Goal: Information Seeking & Learning: Learn about a topic

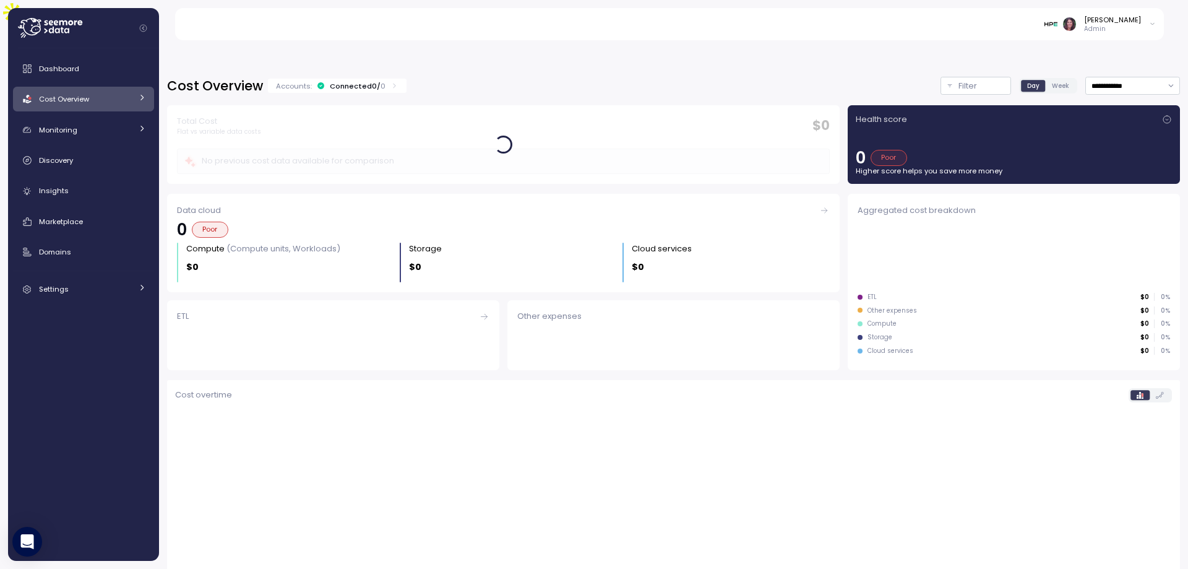
click at [1057, 28] on img at bounding box center [1050, 23] width 13 height 13
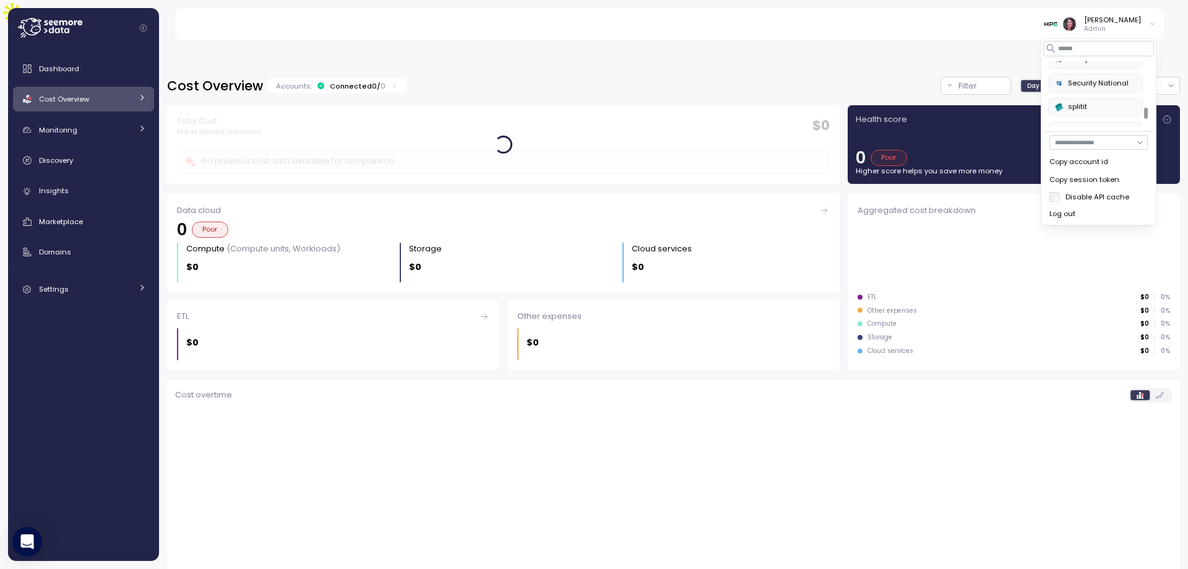
scroll to position [485, 0]
click at [1076, 88] on div "SurveyMonkey" at bounding box center [1095, 86] width 81 height 11
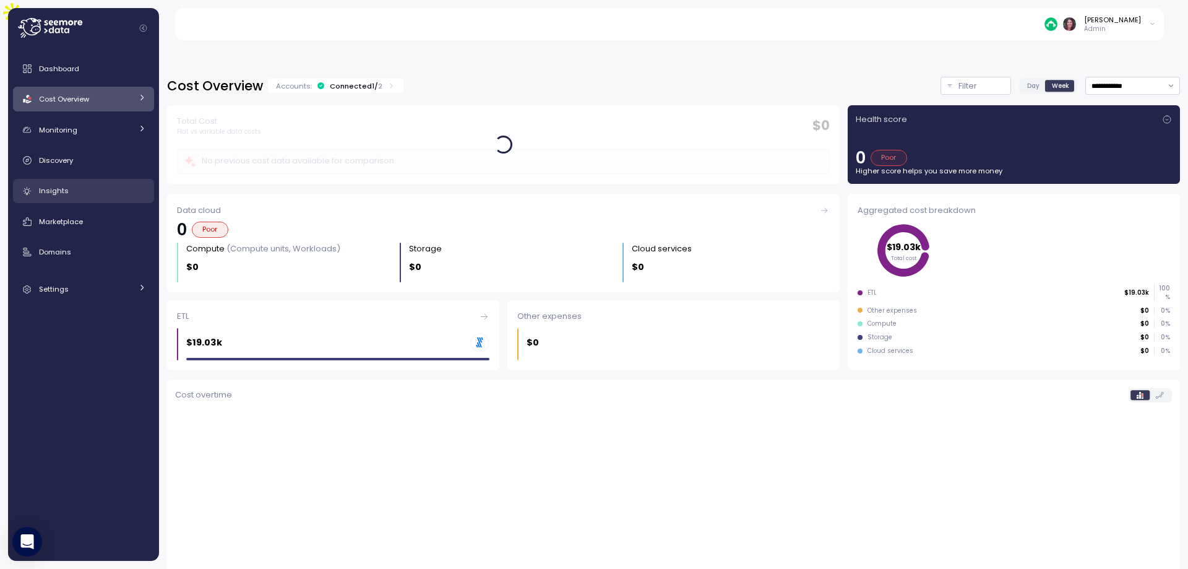
click at [88, 196] on div "Insights" at bounding box center [92, 190] width 107 height 12
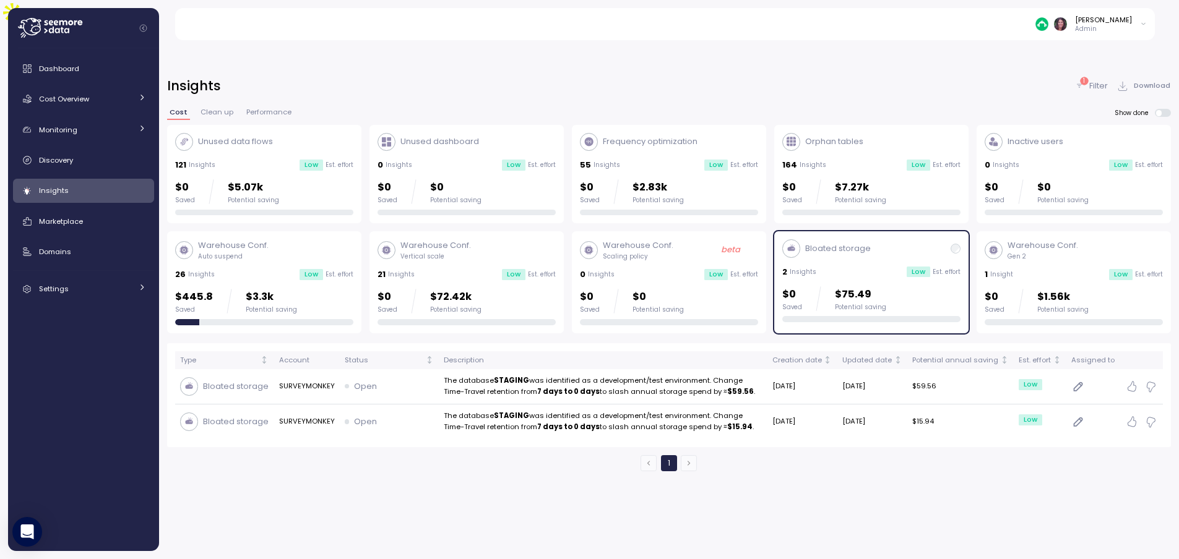
click at [245, 133] on div "Unused data flows 121 Insights Low Est. effort $0 Saved $5.07k Potential saving" at bounding box center [264, 174] width 178 height 83
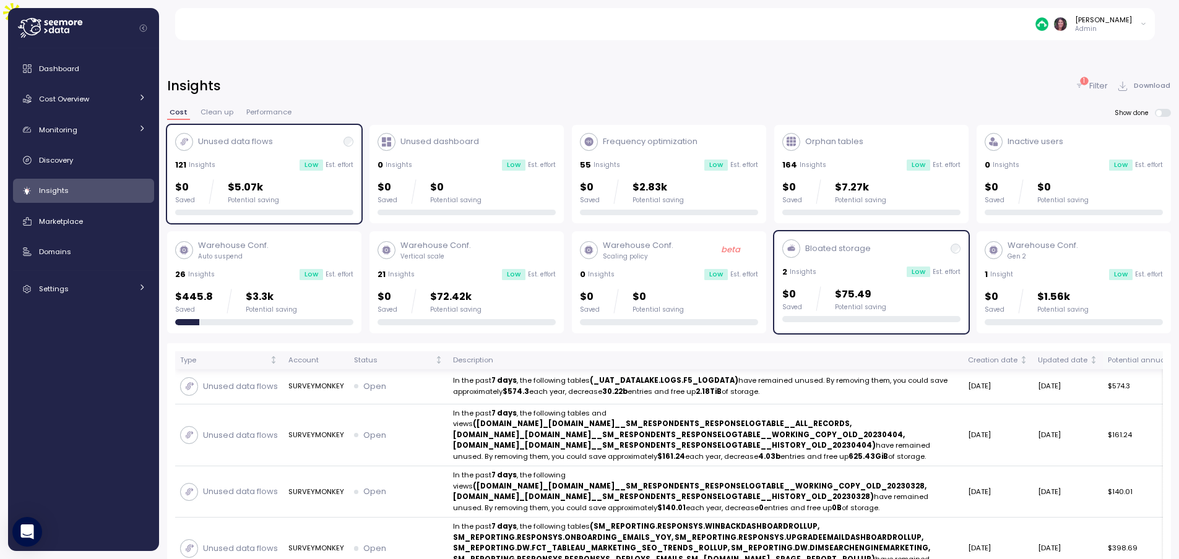
click at [1118, 355] on div "Potential annual saving" at bounding box center [1151, 360] width 86 height 11
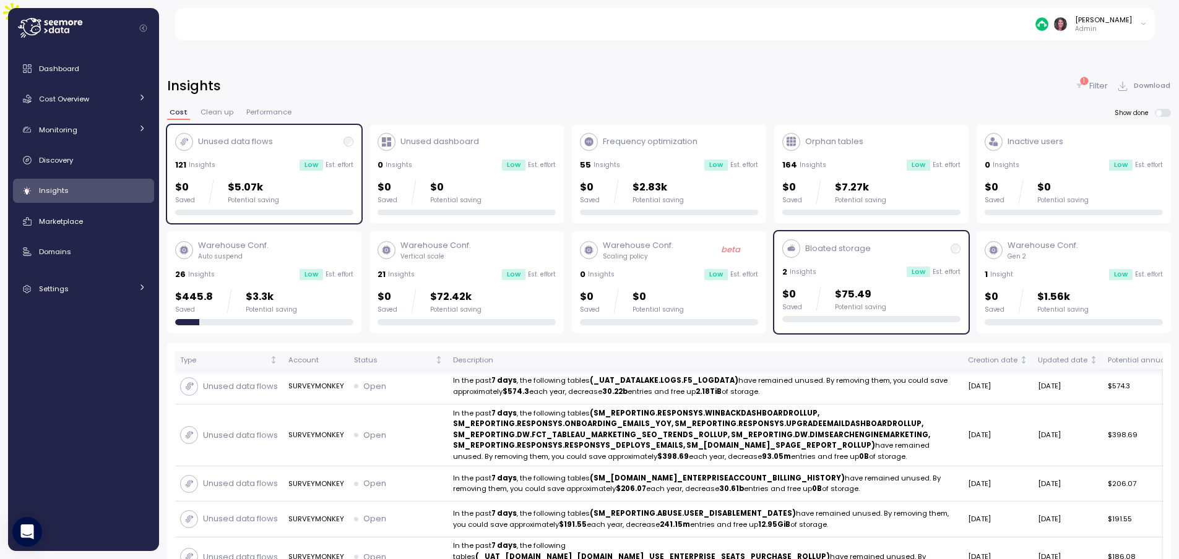
click at [1187, 356] on icon "Sorted descending" at bounding box center [1199, 360] width 9 height 9
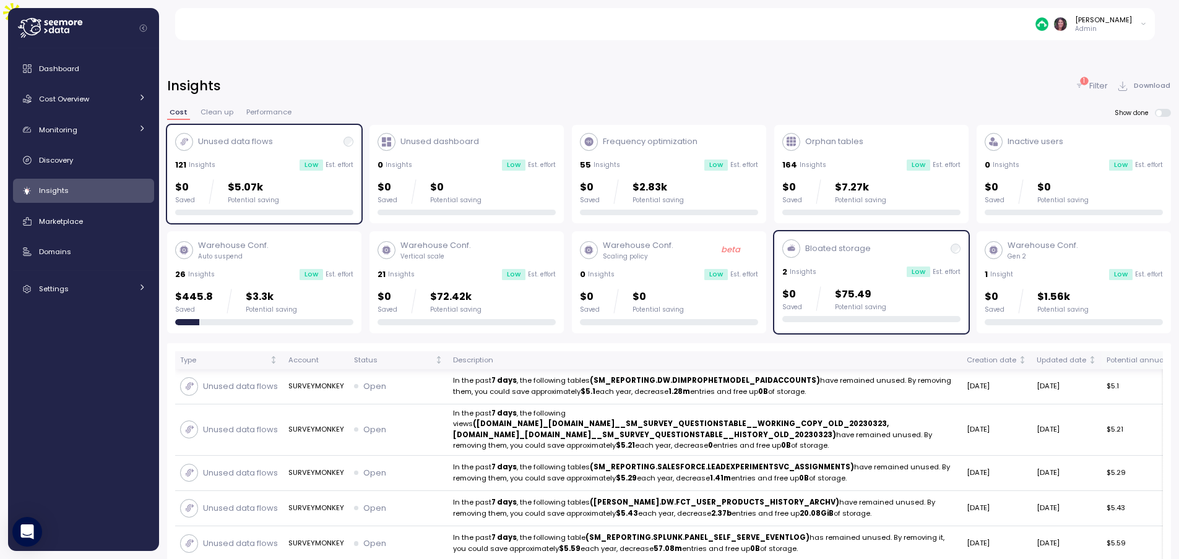
click at [1187, 358] on icon "Sorted ascending" at bounding box center [1199, 360] width 0 height 5
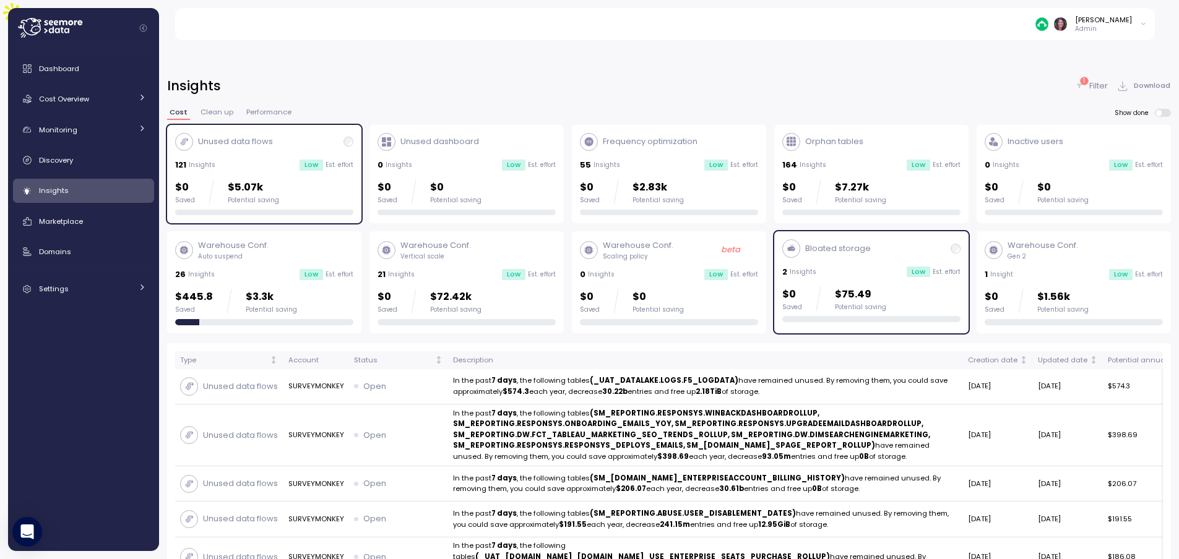
click at [273, 269] on div "26 Insights Low Est. effort" at bounding box center [264, 275] width 178 height 12
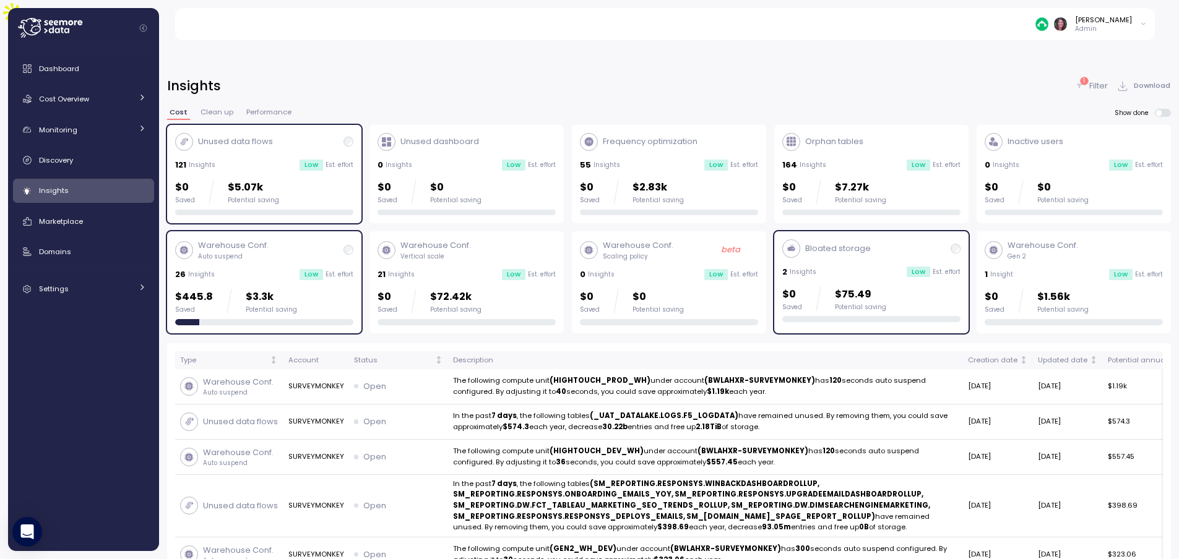
click at [320, 179] on div "$0 Saved $5.07k Potential saving" at bounding box center [264, 191] width 178 height 25
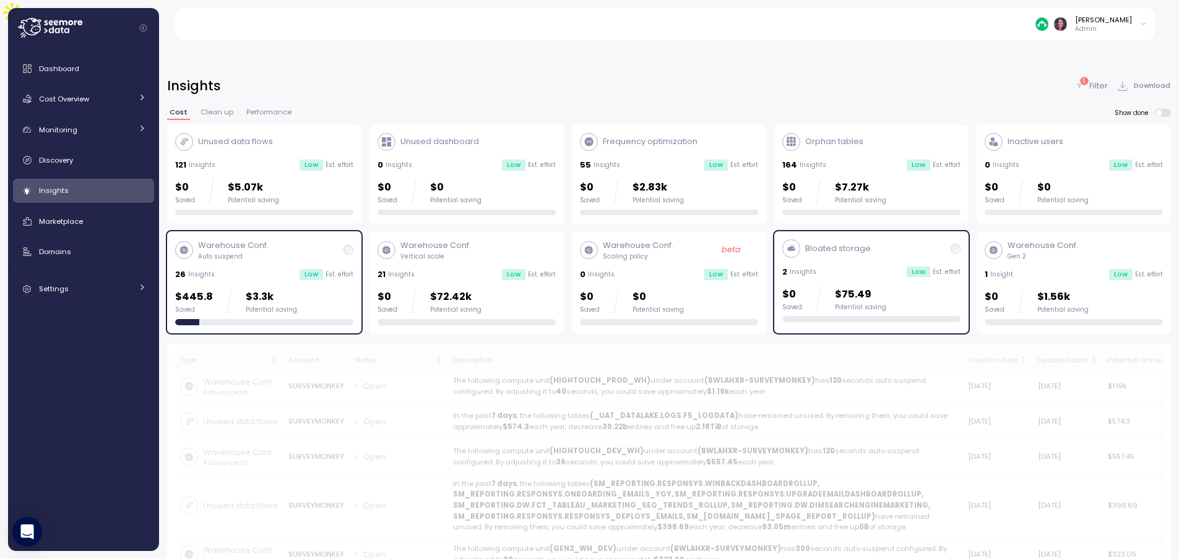
click at [855, 133] on div "Orphan tables 164 Insights Low Est. effort $0 Saved $7.27k Potential saving" at bounding box center [871, 174] width 178 height 83
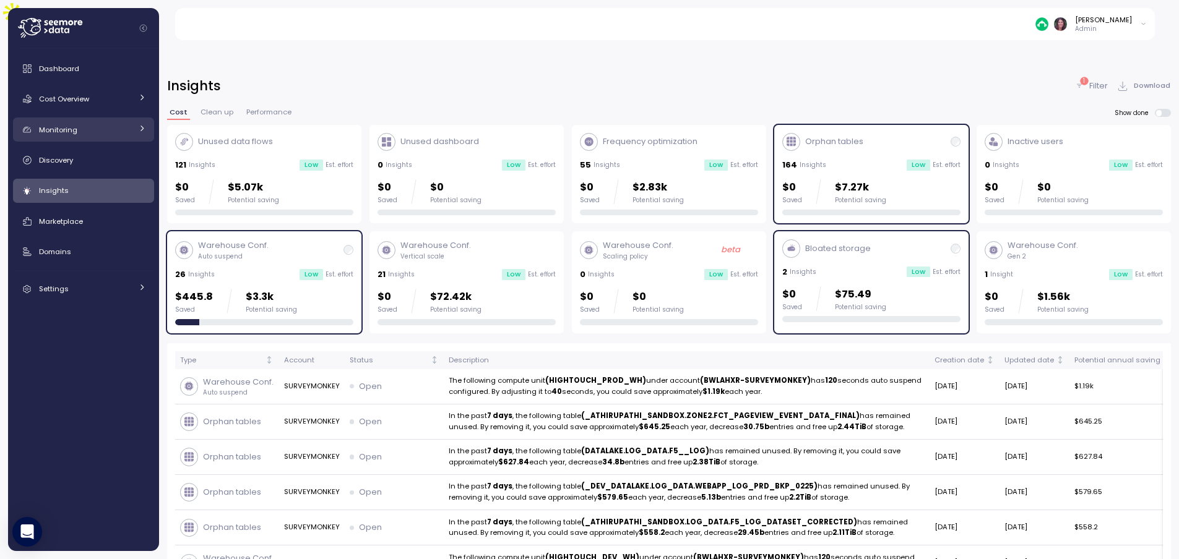
click at [138, 130] on icon at bounding box center [142, 128] width 8 height 8
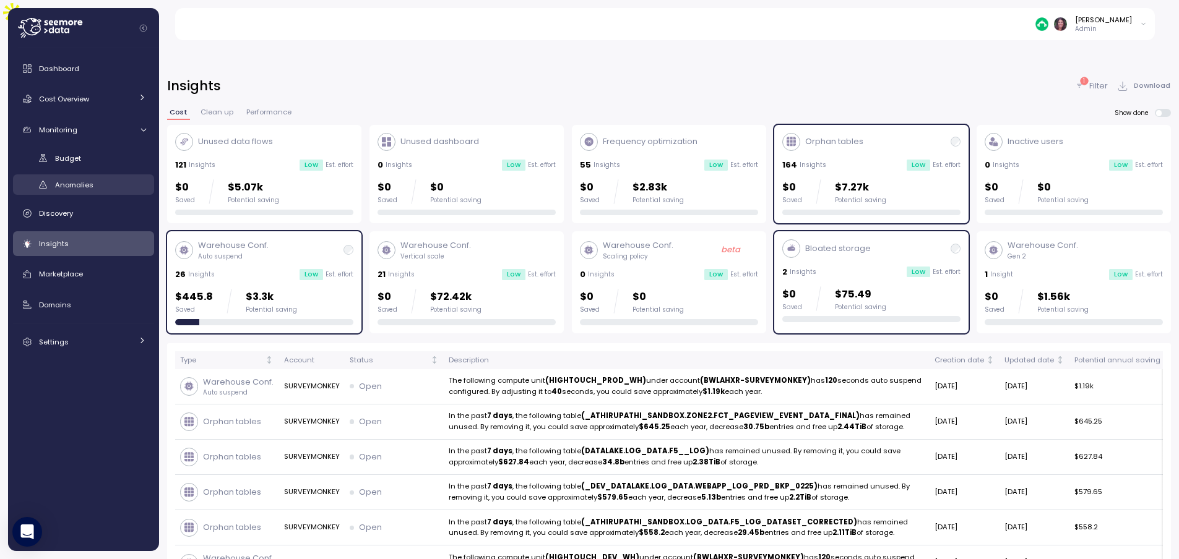
click at [90, 178] on link "Anomalies" at bounding box center [83, 184] width 141 height 20
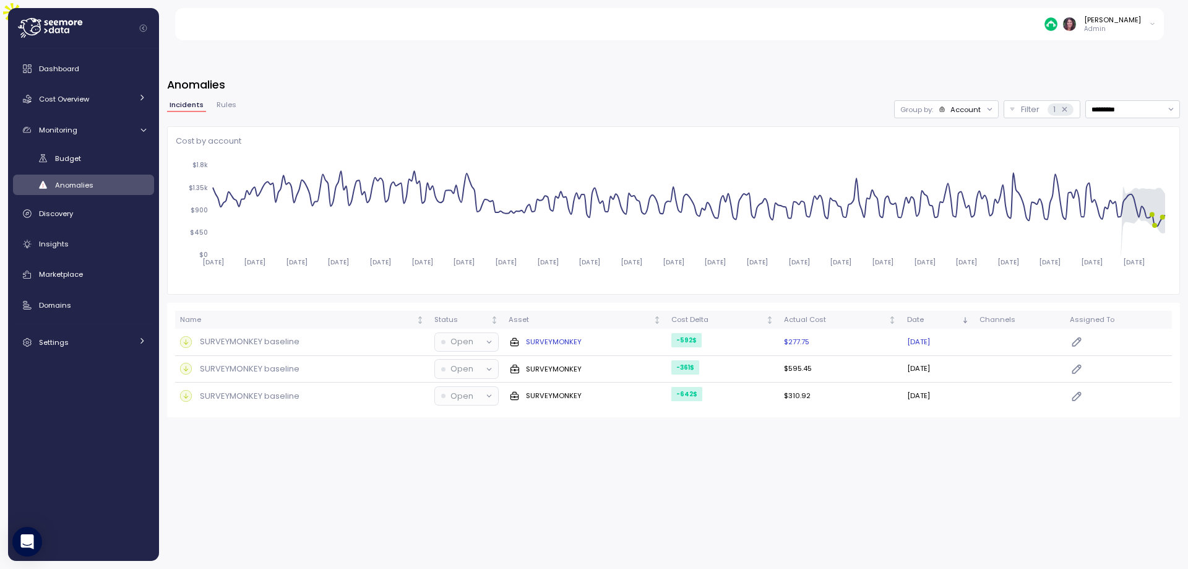
click at [255, 335] on p "SURVEYMONKEY baseline" at bounding box center [250, 341] width 100 height 12
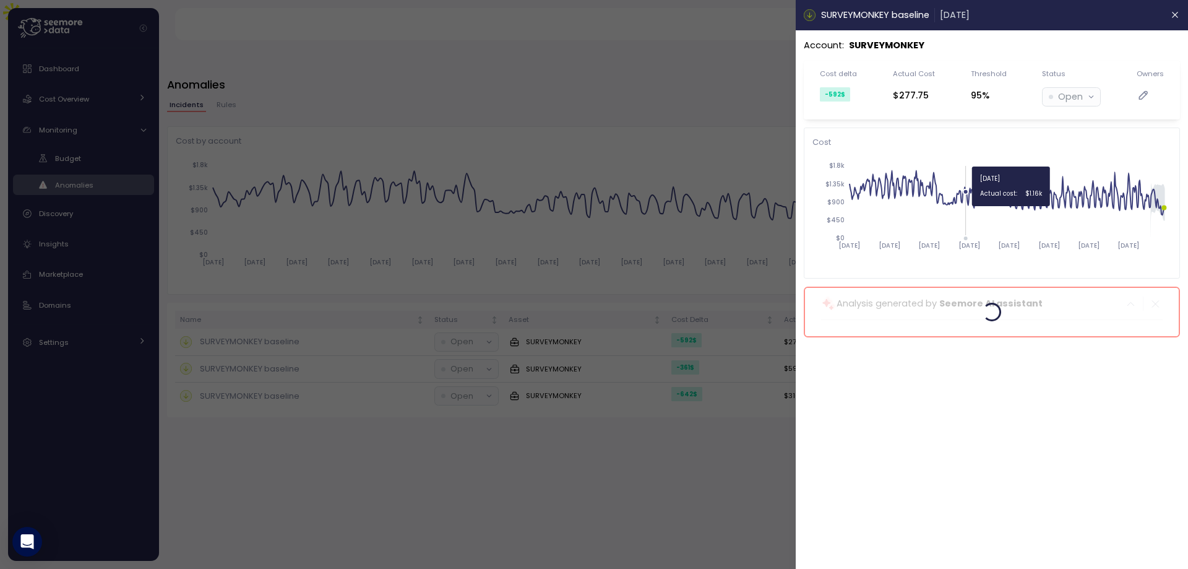
drag, startPoint x: 1076, startPoint y: 230, endPoint x: 963, endPoint y: 210, distance: 114.3
click at [964, 211] on icon "[DATE] [DATE] [DATE] [DATE] [DATE] [DATE] [DATE] [DATE] $0 $450 $900 $1.35k $1.…" at bounding box center [991, 211] width 359 height 116
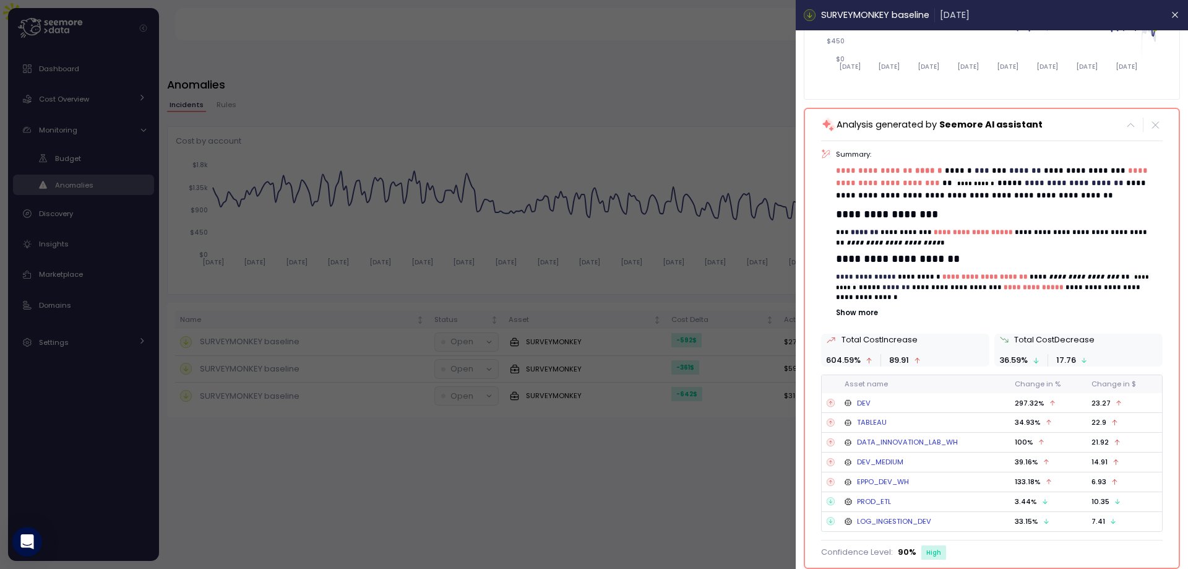
scroll to position [137, 0]
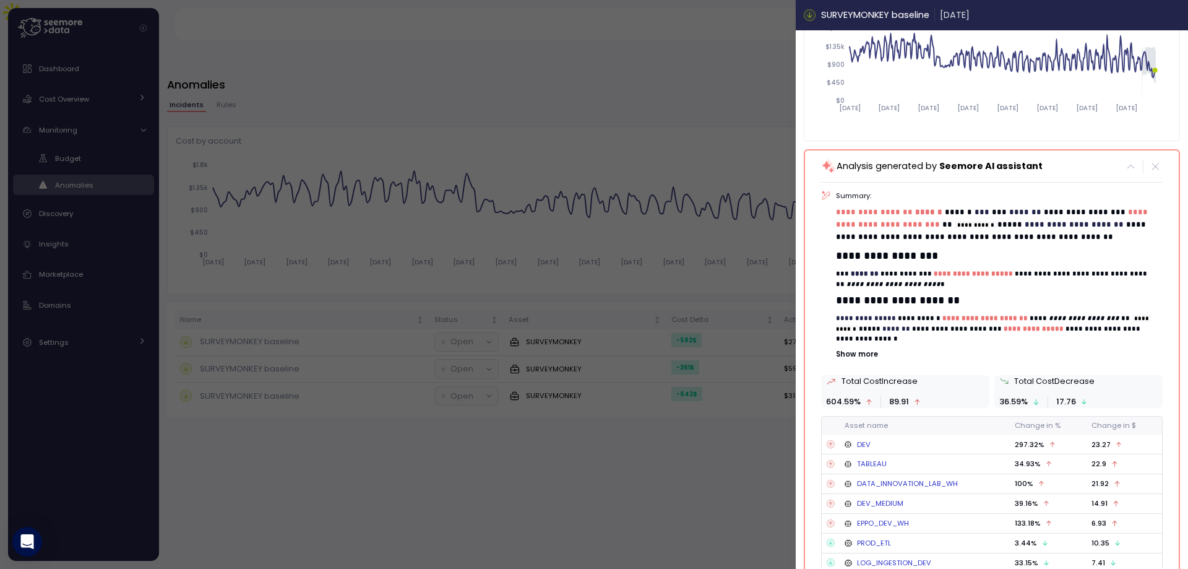
click at [1168, 8] on button "button" at bounding box center [1175, 15] width 14 height 14
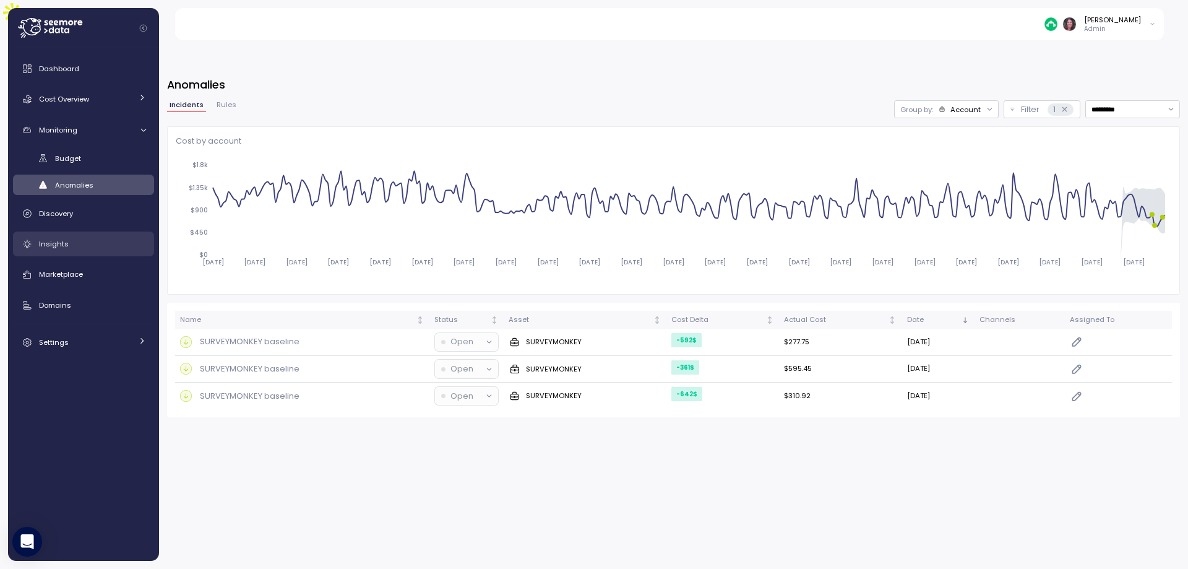
click at [81, 242] on div "Insights" at bounding box center [92, 244] width 107 height 12
click at [56, 243] on span "Insights" at bounding box center [54, 244] width 30 height 10
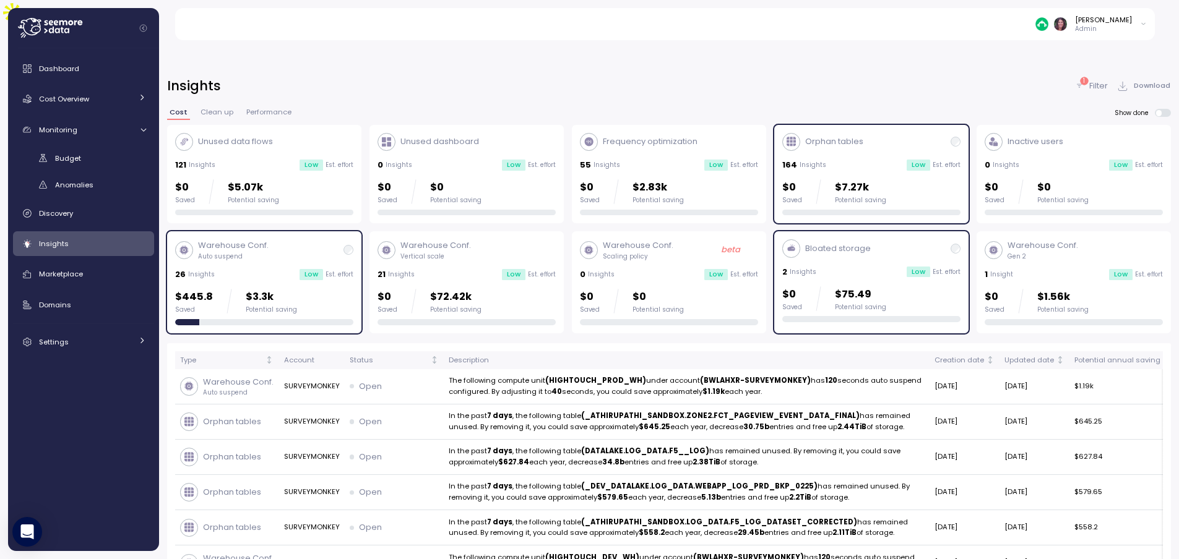
click at [856, 159] on div "164 Insights Low Est. effort" at bounding box center [871, 165] width 178 height 12
click at [885, 266] on div "2 Insights Low Est. effort" at bounding box center [871, 272] width 178 height 12
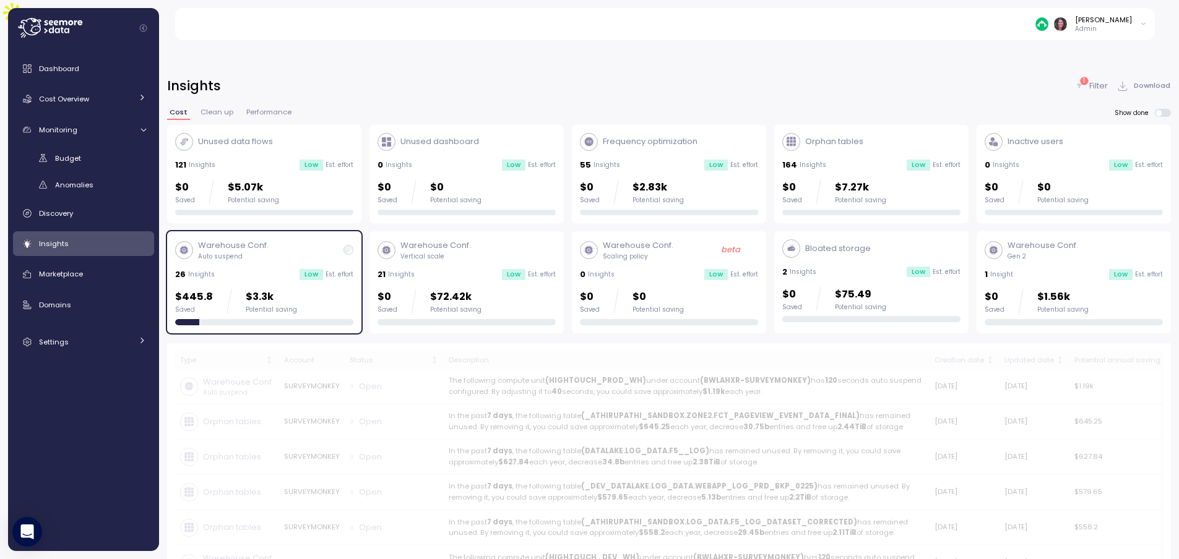
click at [952, 244] on div at bounding box center [955, 249] width 10 height 10
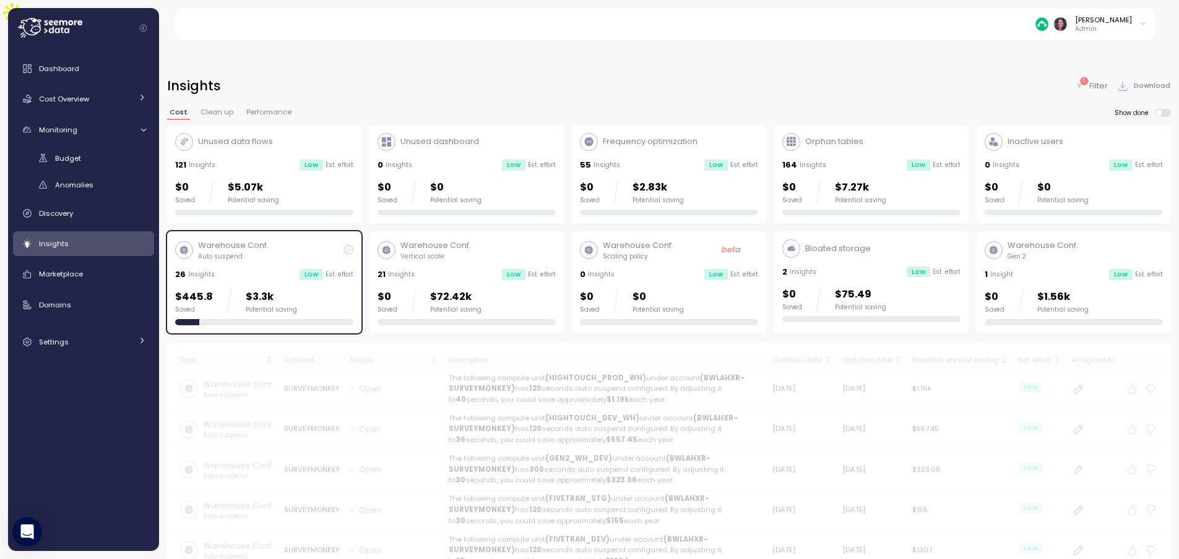
click at [877, 159] on div "164 Insights Low Est. effort" at bounding box center [871, 165] width 178 height 12
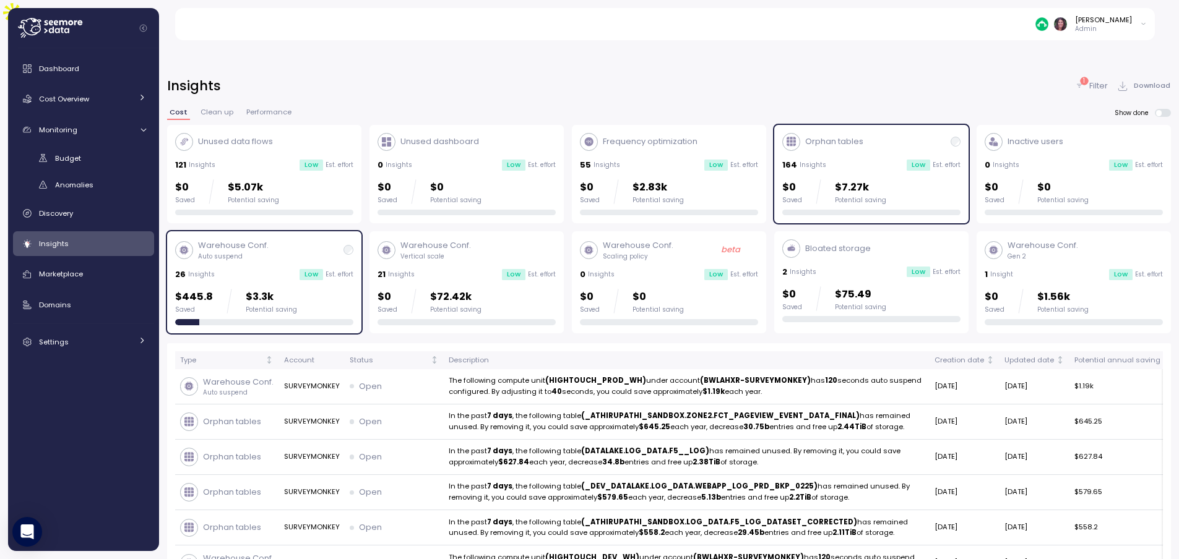
click at [319, 239] on div "Warehouse Conf. Auto suspend" at bounding box center [264, 249] width 178 height 21
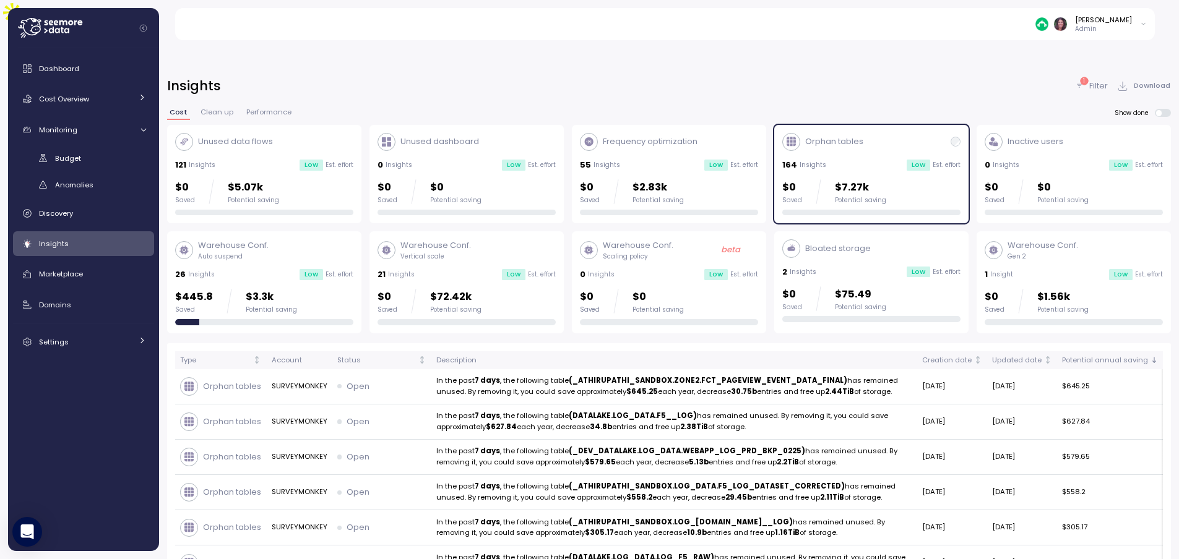
click at [228, 179] on p "$5.07k" at bounding box center [253, 187] width 51 height 17
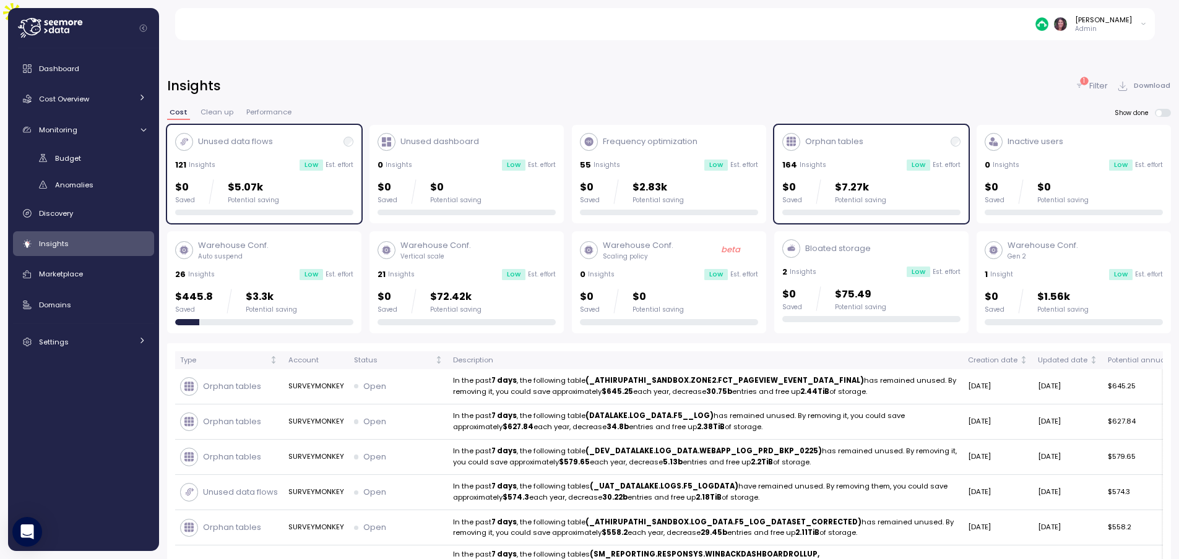
click at [320, 133] on div "Unused data flows" at bounding box center [264, 142] width 178 height 18
click at [1023, 289] on div "$0 Saved $1.56k Potential saving" at bounding box center [1036, 301] width 104 height 25
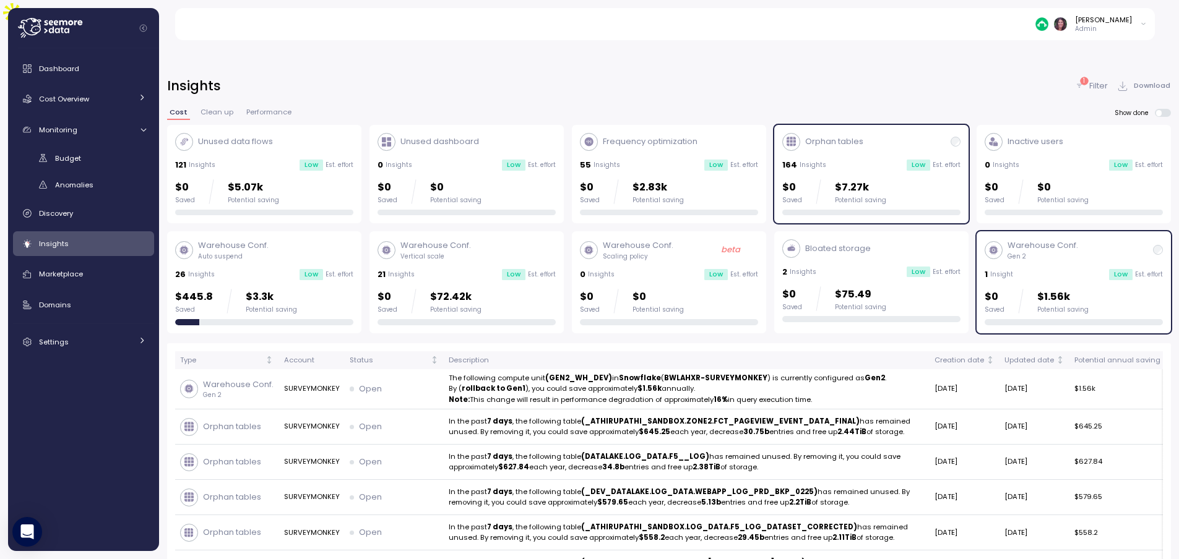
click at [851, 179] on p "$7.27k" at bounding box center [860, 187] width 51 height 17
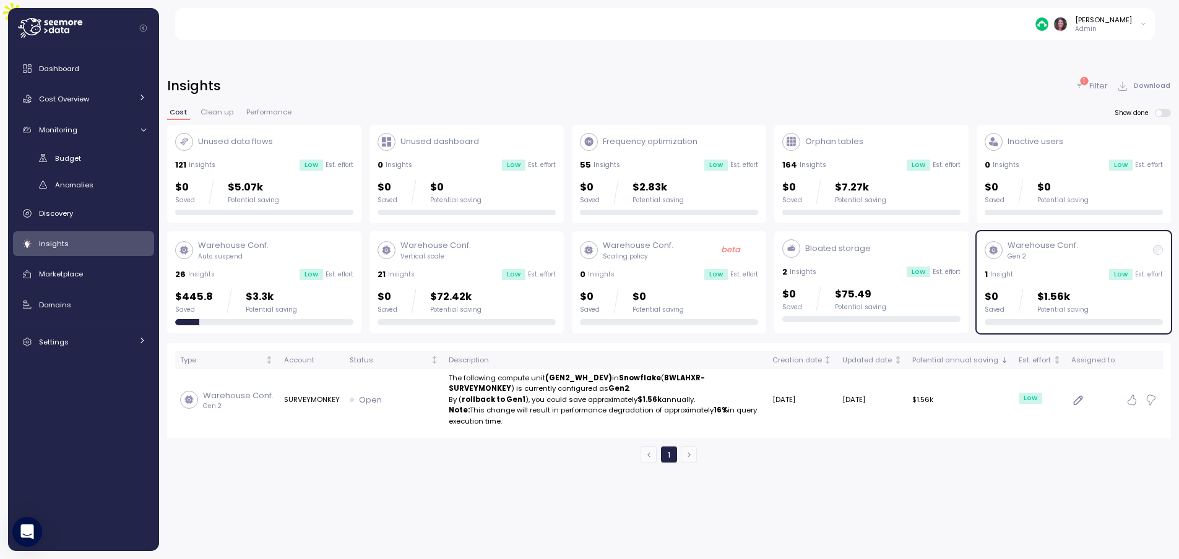
click at [265, 179] on p "$5.07k" at bounding box center [253, 187] width 51 height 17
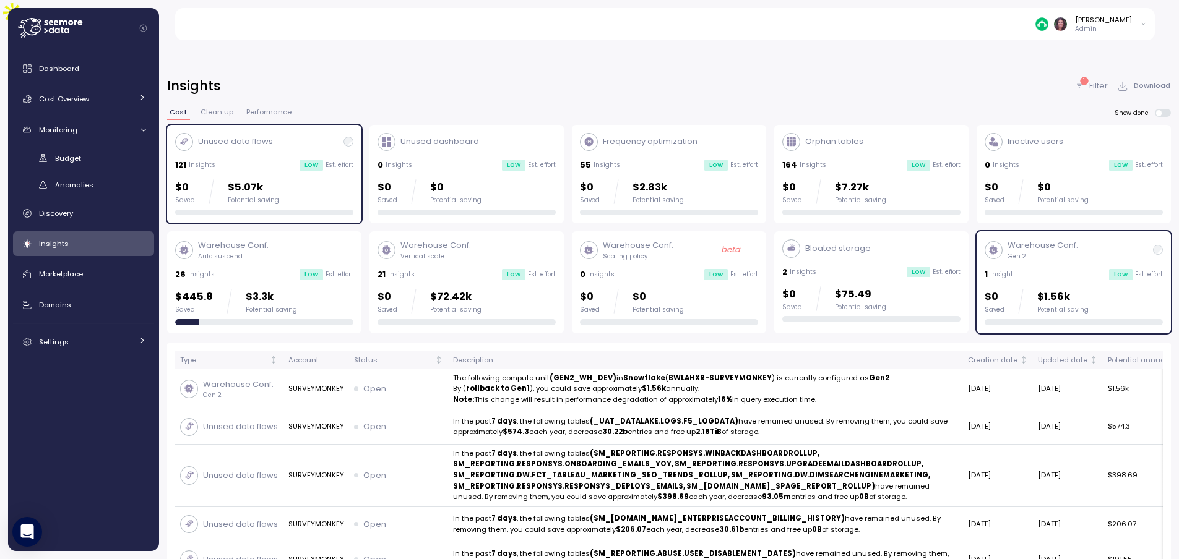
drag, startPoint x: 291, startPoint y: 217, endPoint x: 288, endPoint y: 127, distance: 89.8
click at [291, 239] on div "Warehouse Conf. Auto suspend" at bounding box center [264, 249] width 178 height 21
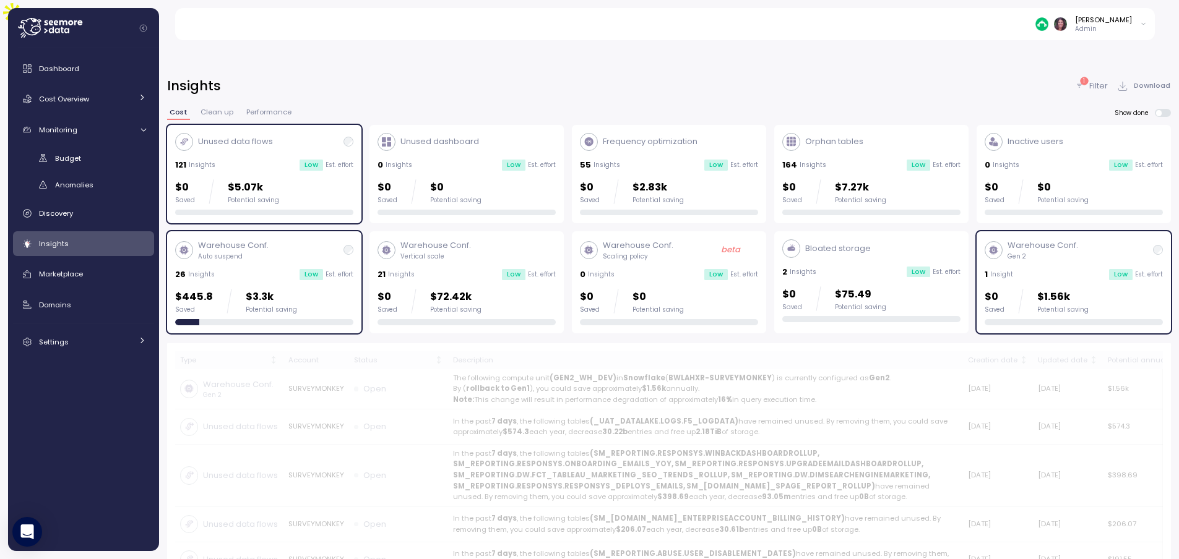
click at [324, 133] on div "Unused data flows" at bounding box center [264, 142] width 178 height 18
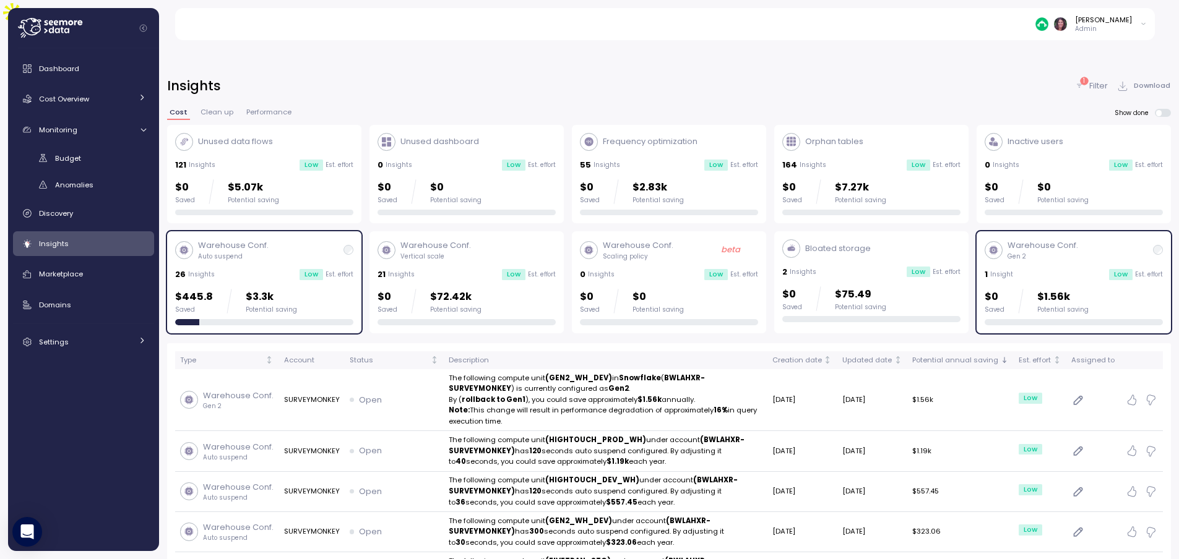
click at [1078, 257] on div "Warehouse Conf. Gen 2 1 Insight Low Est. effort $0 Saved $1.56k Potential saving" at bounding box center [1073, 281] width 178 height 85
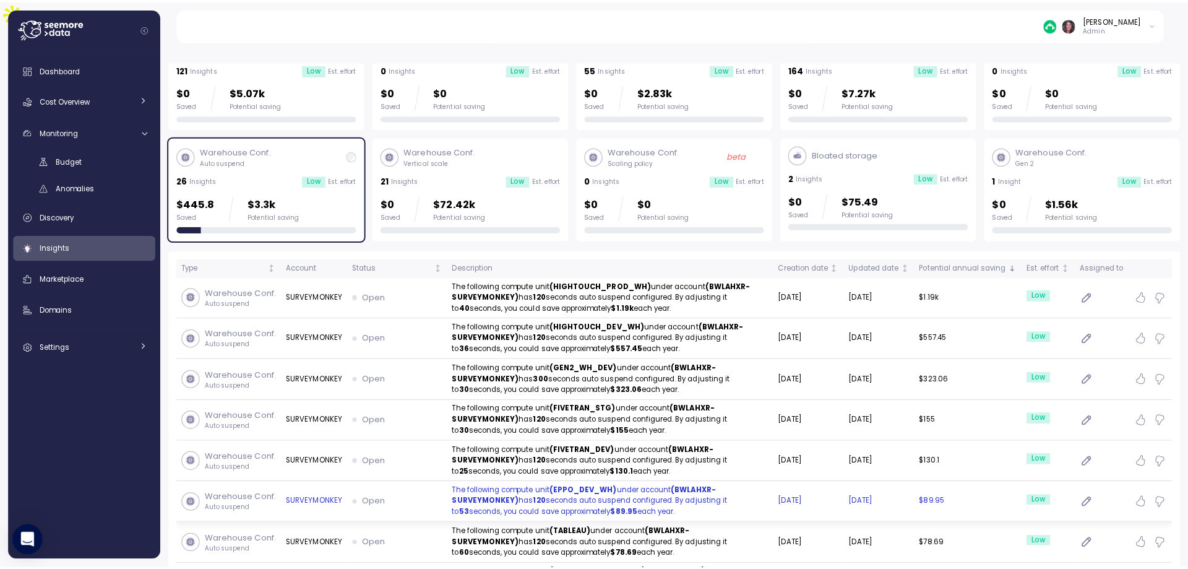
scroll to position [82, 0]
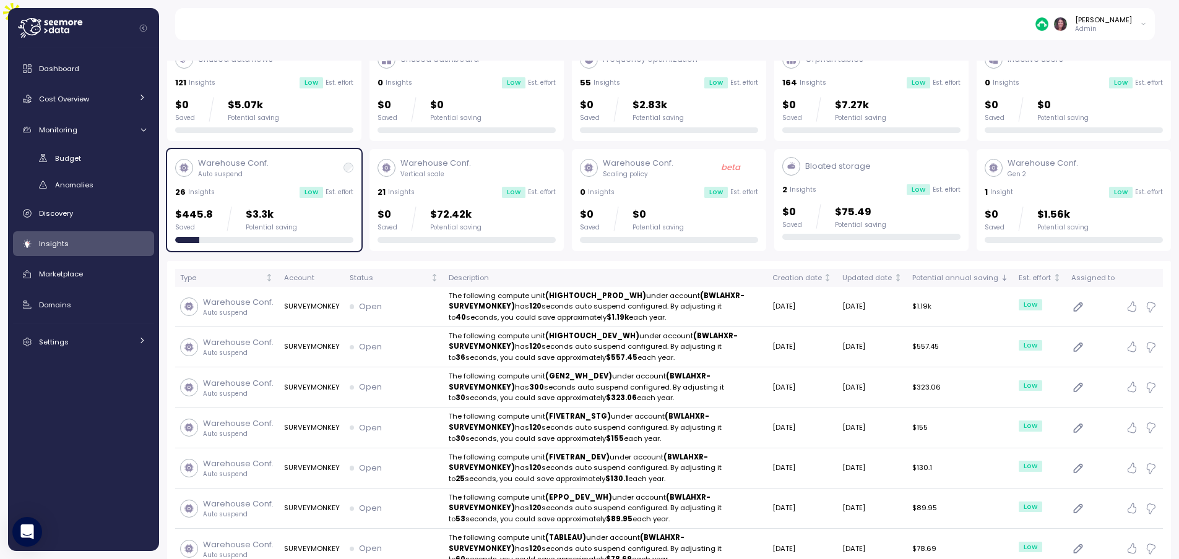
click at [64, 173] on div "Budget Anomalies" at bounding box center [83, 171] width 141 height 47
click at [64, 182] on span "Anomalies" at bounding box center [74, 185] width 38 height 10
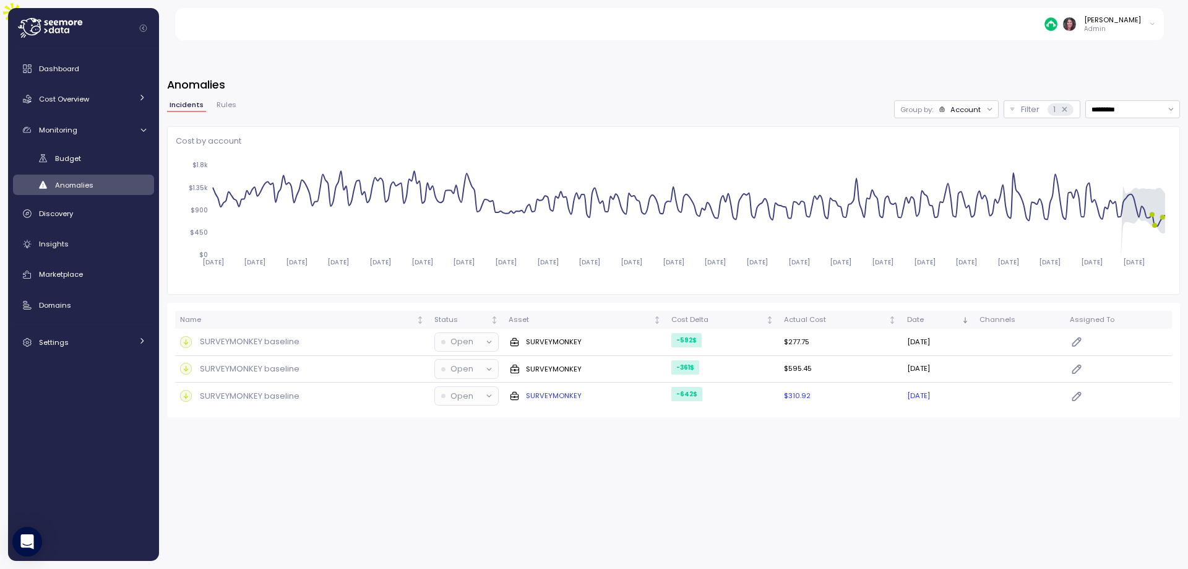
click at [270, 390] on p "SURVEYMONKEY baseline" at bounding box center [250, 396] width 100 height 12
